Goal: Task Accomplishment & Management: Manage account settings

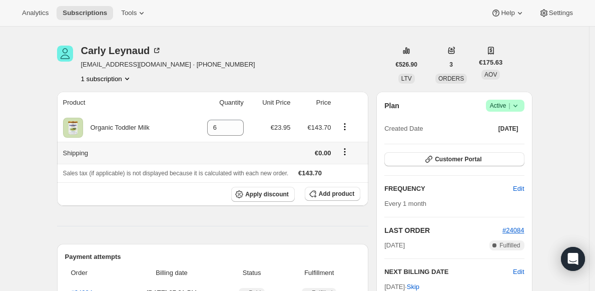
scroll to position [80, 0]
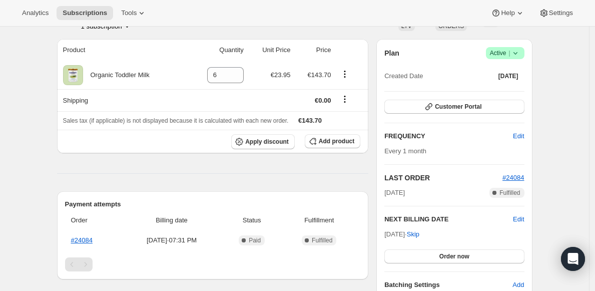
click at [510, 53] on span "Active |" at bounding box center [505, 53] width 31 height 10
click at [512, 95] on button "Cancel subscription" at bounding box center [504, 90] width 63 height 16
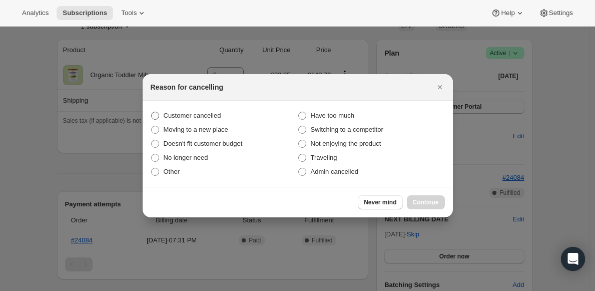
click at [212, 116] on span "Customer cancelled" at bounding box center [193, 116] width 58 height 8
click at [152, 112] on input "Customer cancelled" at bounding box center [151, 112] width 1 height 1
radio input "true"
click at [423, 205] on span "Continue" at bounding box center [426, 202] width 26 height 8
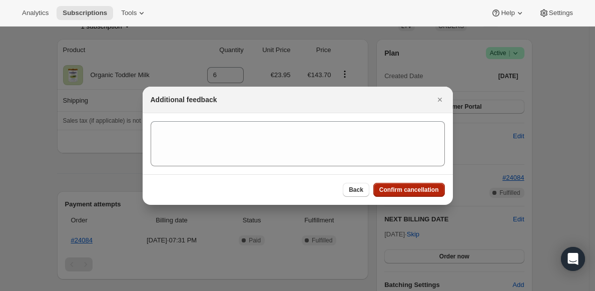
click at [395, 191] on span "Confirm cancellation" at bounding box center [409, 190] width 60 height 8
